Goal: Transaction & Acquisition: Purchase product/service

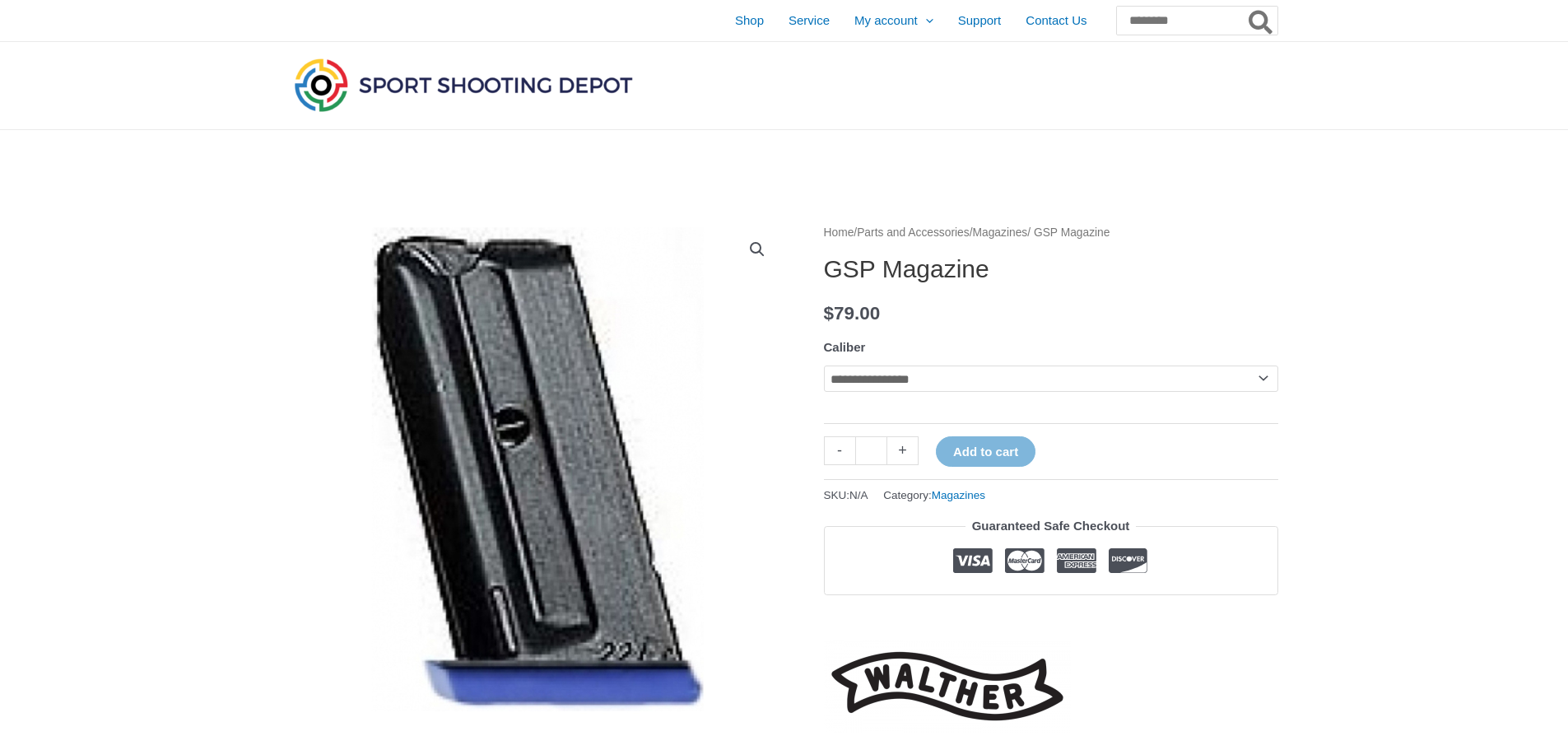
click at [1261, 379] on select "**********" at bounding box center [1050, 379] width 454 height 27
select select "**"
click at [824, 365] on select "**********" at bounding box center [1050, 379] width 454 height 27
